Goal: Information Seeking & Learning: Find specific fact

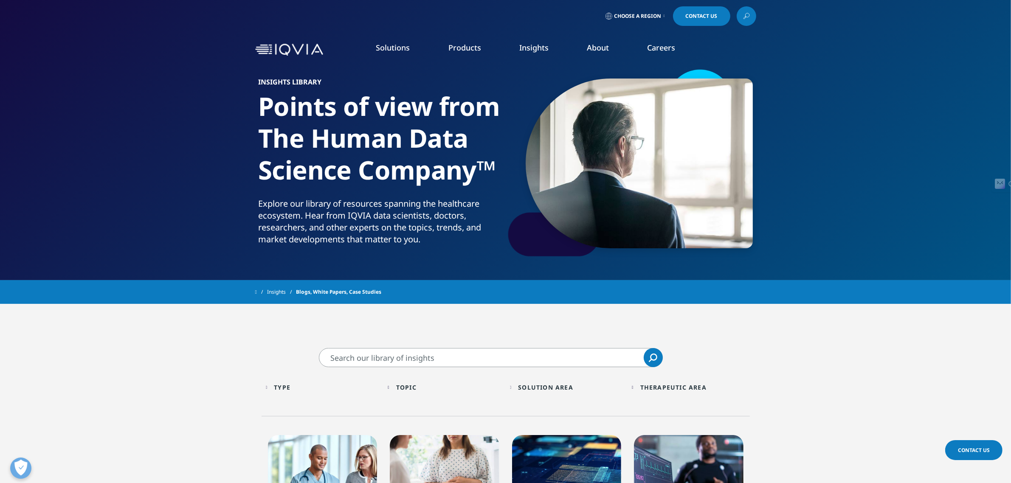
click at [366, 359] on input "Search" at bounding box center [491, 357] width 344 height 19
paste input "Middle East & Africa Pharmaceutical Market Insights"
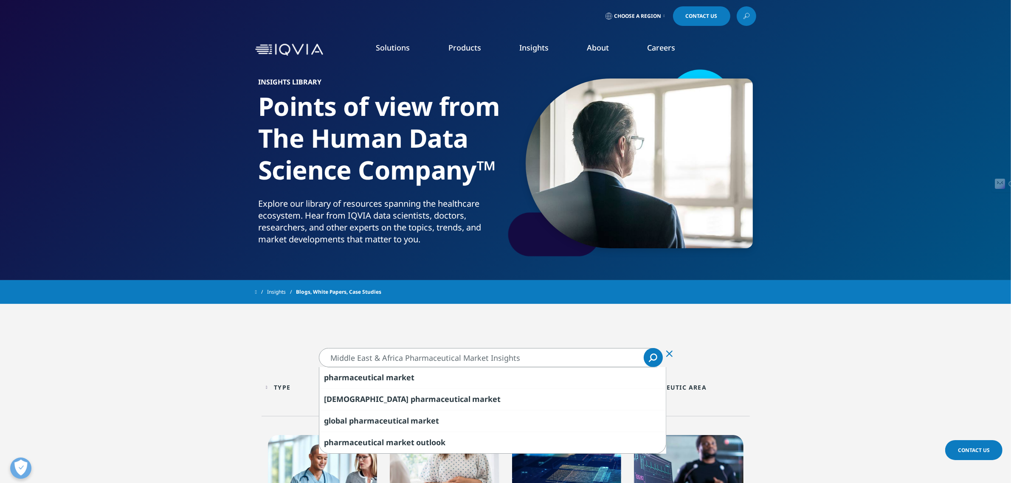
click at [657, 362] on link "Search Loading" at bounding box center [653, 357] width 19 height 19
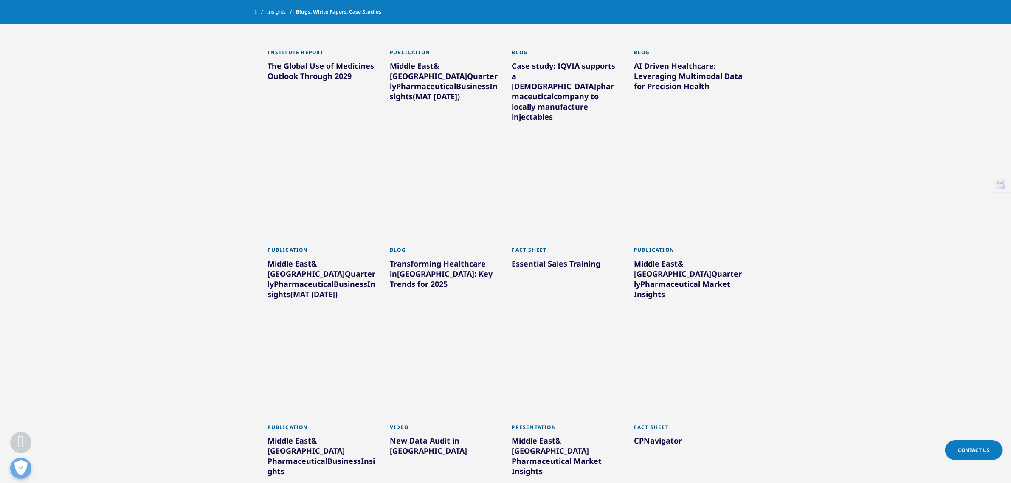
scroll to position [478, 0]
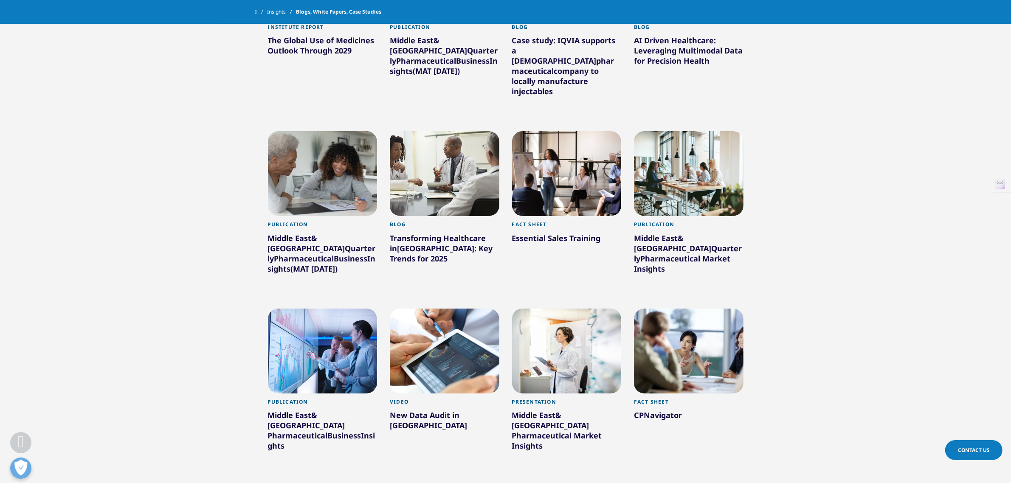
drag, startPoint x: 685, startPoint y: 229, endPoint x: 425, endPoint y: 60, distance: 309.6
drag, startPoint x: 425, startPoint y: 60, endPoint x: 427, endPoint y: 44, distance: 16.7
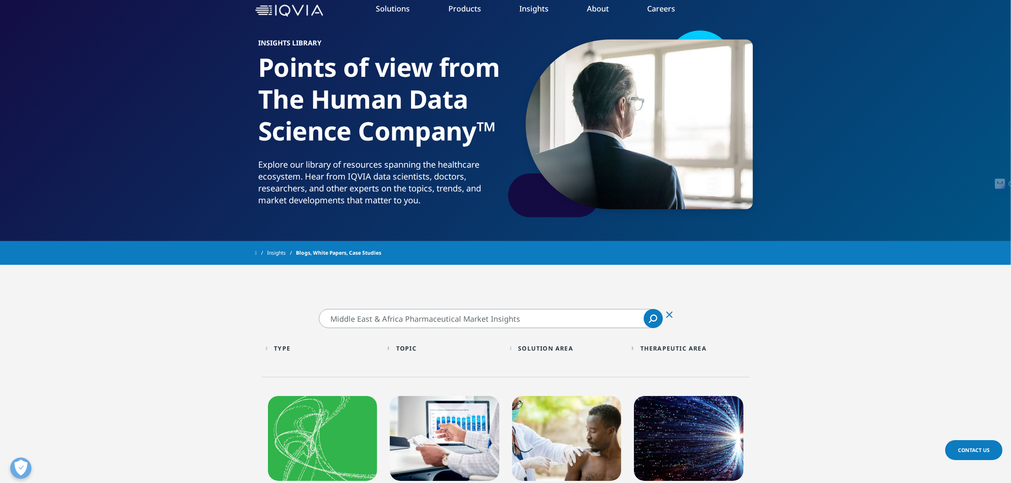
scroll to position [0, 0]
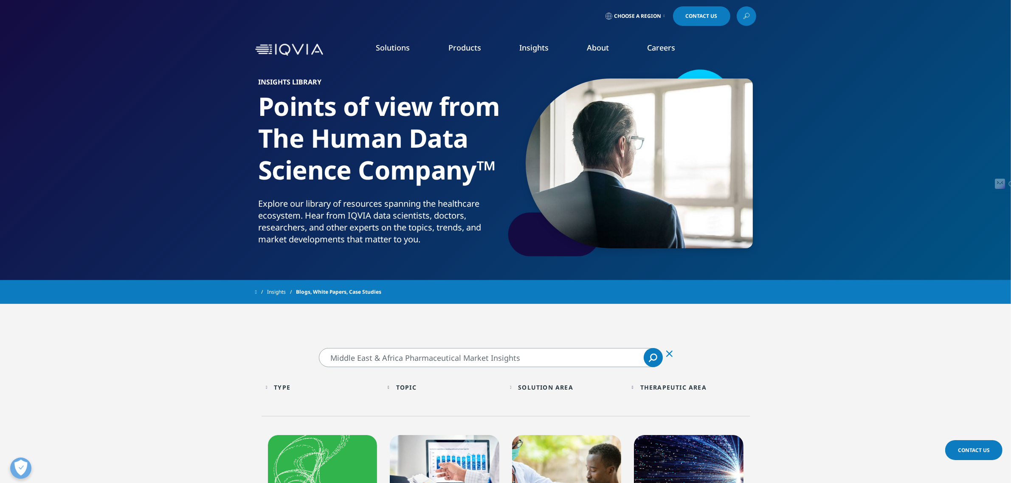
click at [478, 357] on input "Middle East & Africa Pharmaceutical Market Insights" at bounding box center [491, 357] width 344 height 19
type input "[PERSON_NAME]"
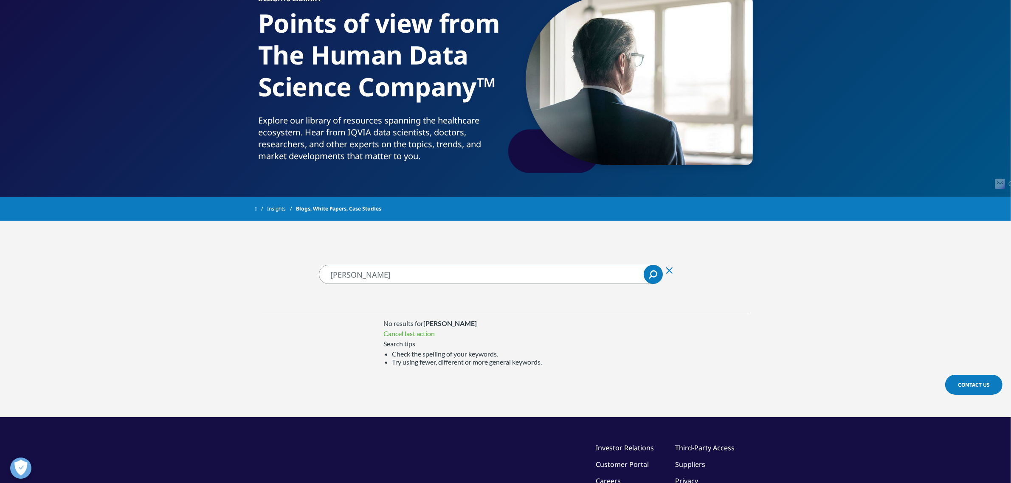
scroll to position [106, 0]
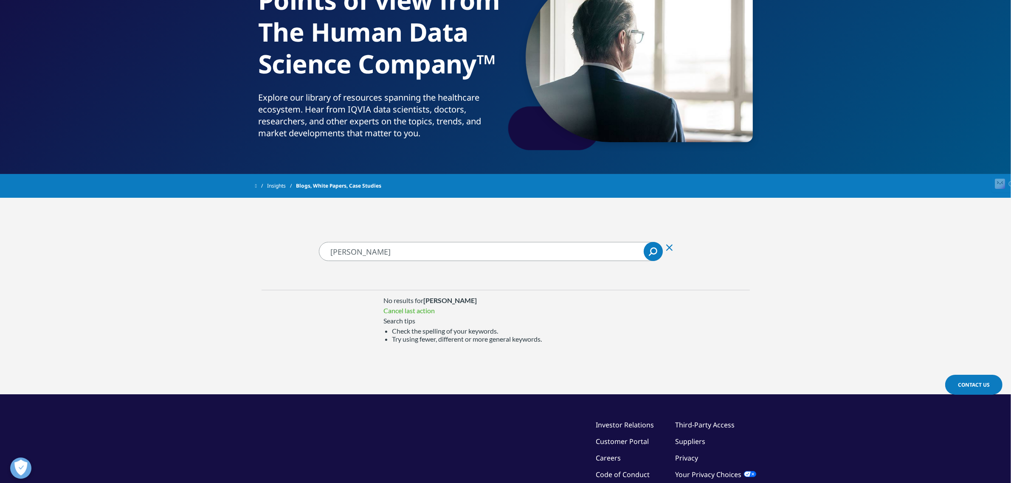
click at [343, 248] on input "[PERSON_NAME]" at bounding box center [491, 251] width 344 height 19
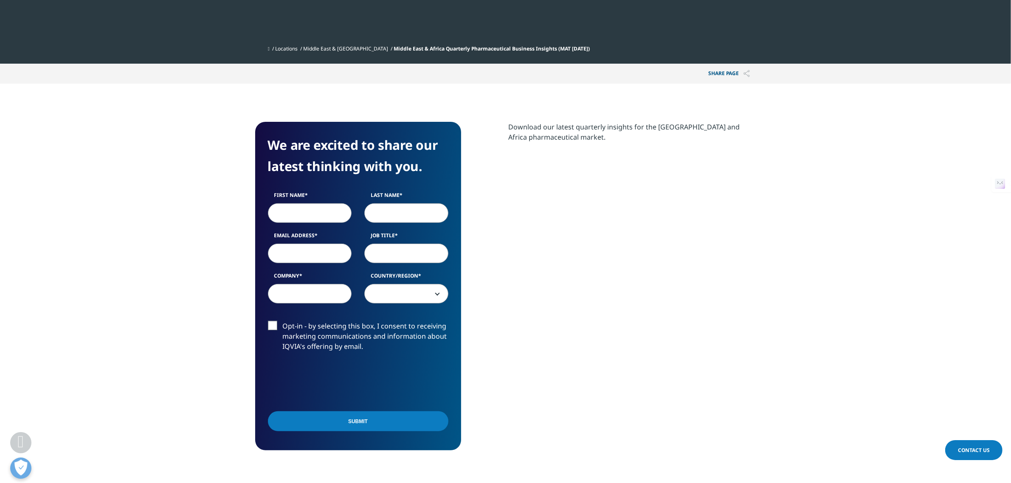
scroll to position [319, 0]
